Goal: Task Accomplishment & Management: Use online tool/utility

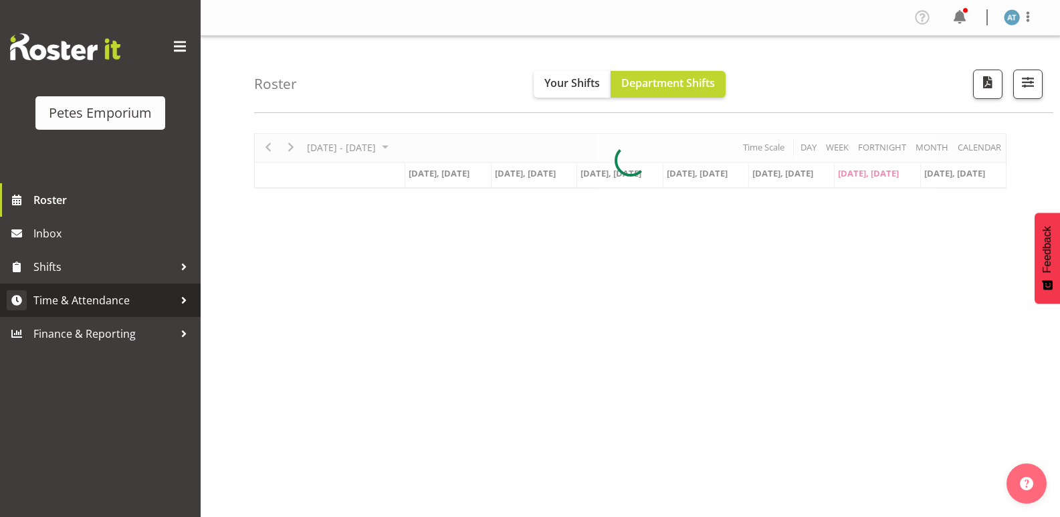
click at [167, 300] on span "Time & Attendance" at bounding box center [103, 300] width 140 height 20
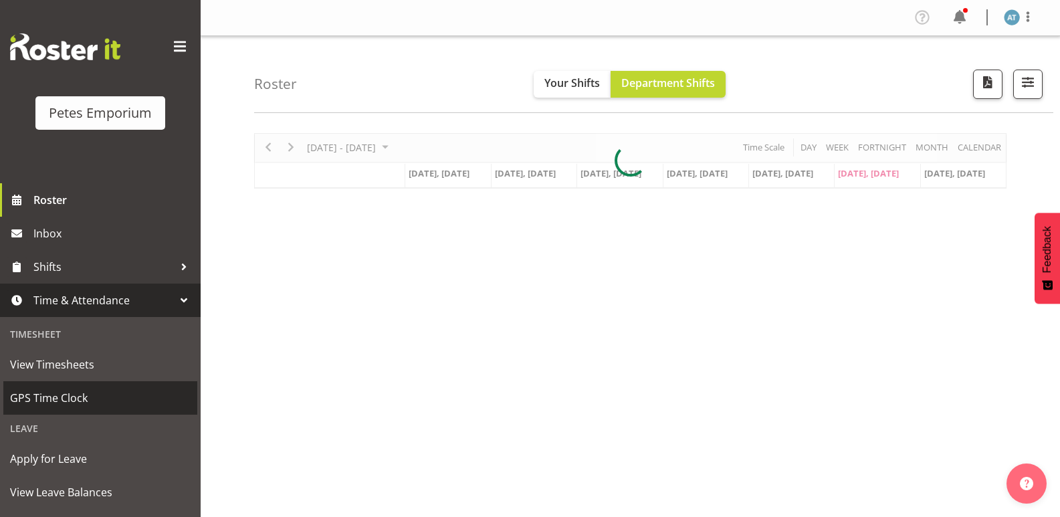
click at [113, 396] on span "GPS Time Clock" at bounding box center [100, 398] width 181 height 20
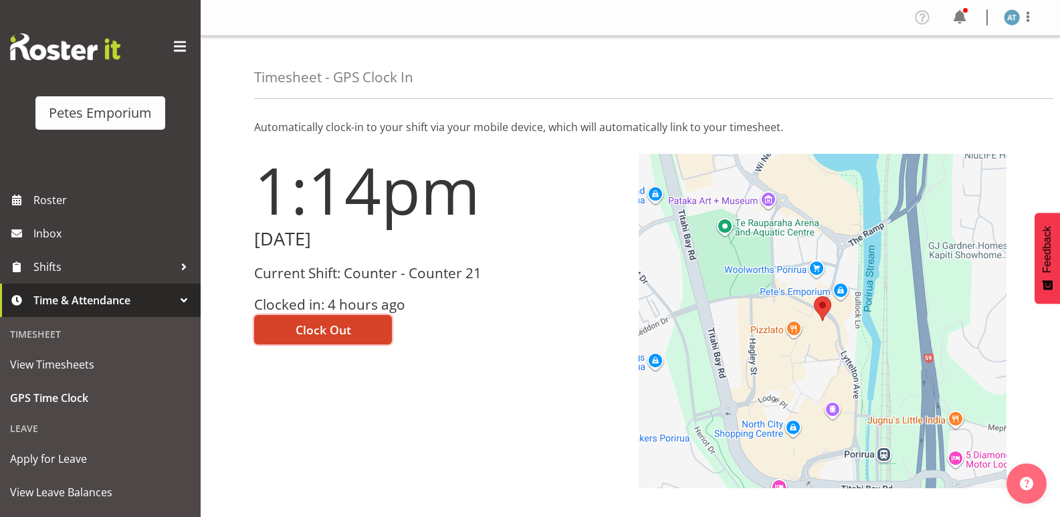
click at [350, 326] on button "Clock Out" at bounding box center [323, 329] width 138 height 29
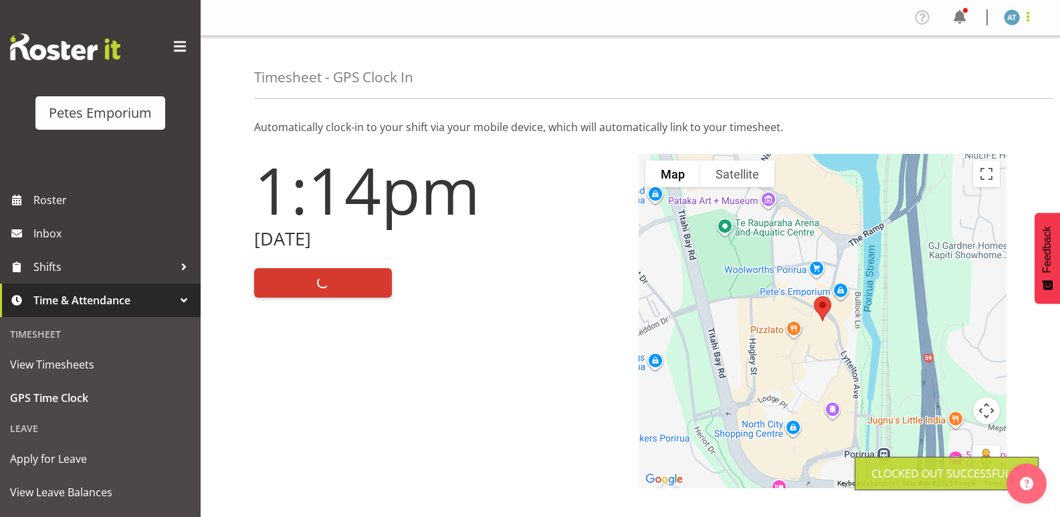
click at [1035, 17] on span at bounding box center [1028, 17] width 16 height 16
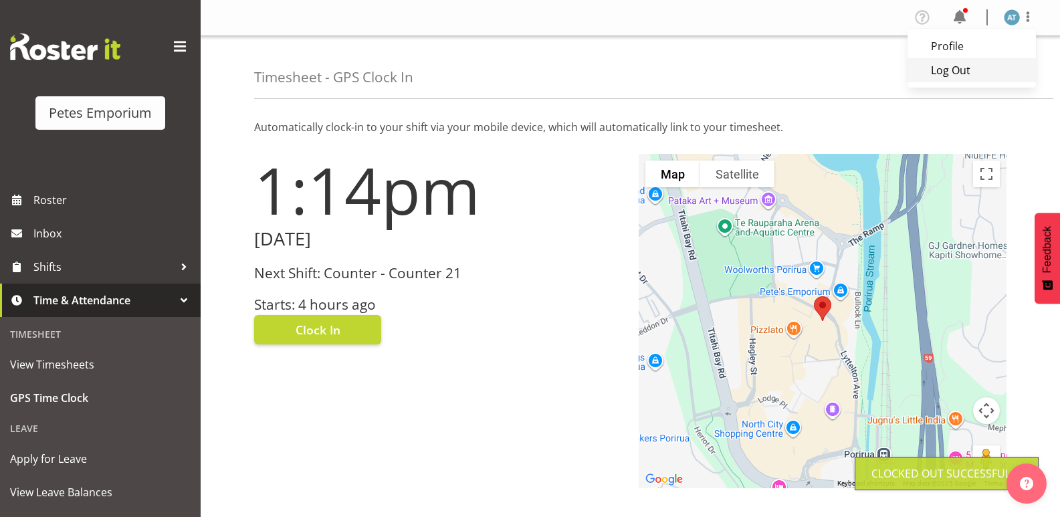
click at [999, 82] on link "Log Out" at bounding box center [972, 70] width 128 height 24
